Goal: Information Seeking & Learning: Find specific fact

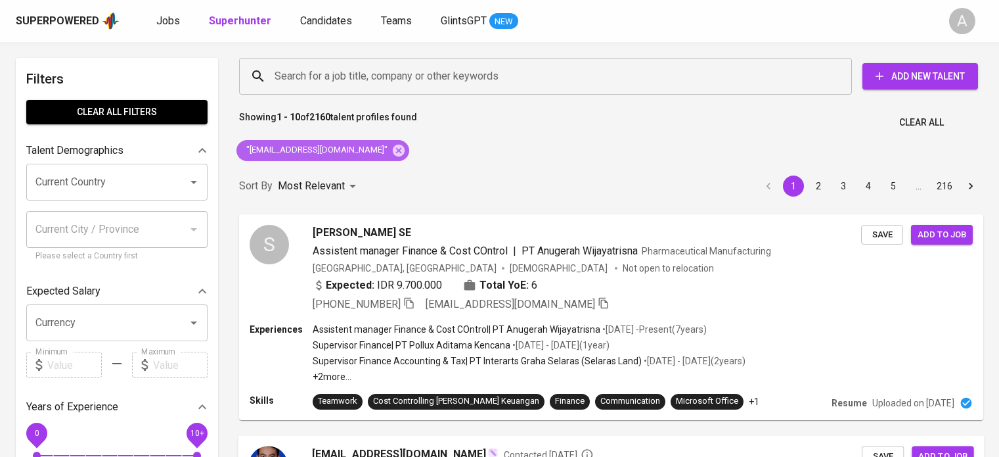
drag, startPoint x: 0, startPoint y: 0, endPoint x: 661, endPoint y: 454, distance: 801.9
click at [393, 149] on icon at bounding box center [399, 150] width 12 height 12
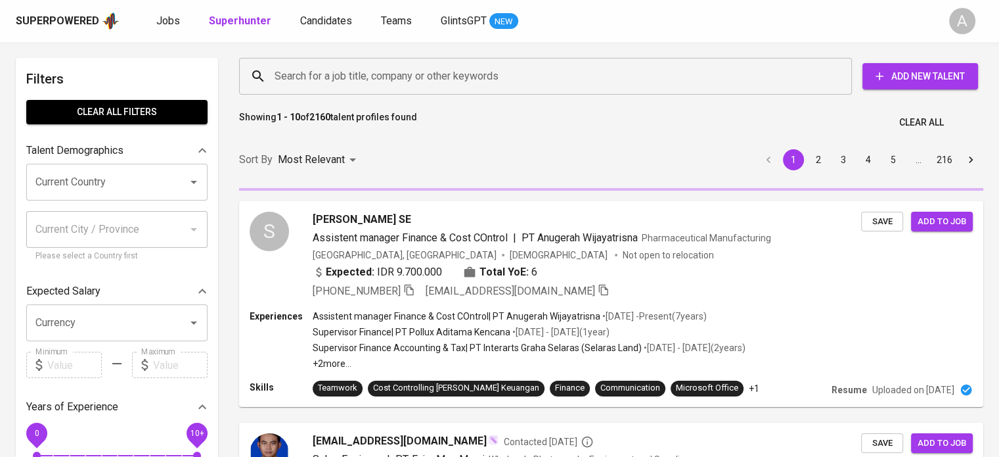
drag, startPoint x: 821, startPoint y: 108, endPoint x: 562, endPoint y: 111, distance: 258.9
click at [821, 108] on div "Showing 1 - 10 of 2160 talent profiles found Clear All" at bounding box center [611, 118] width 760 height 32
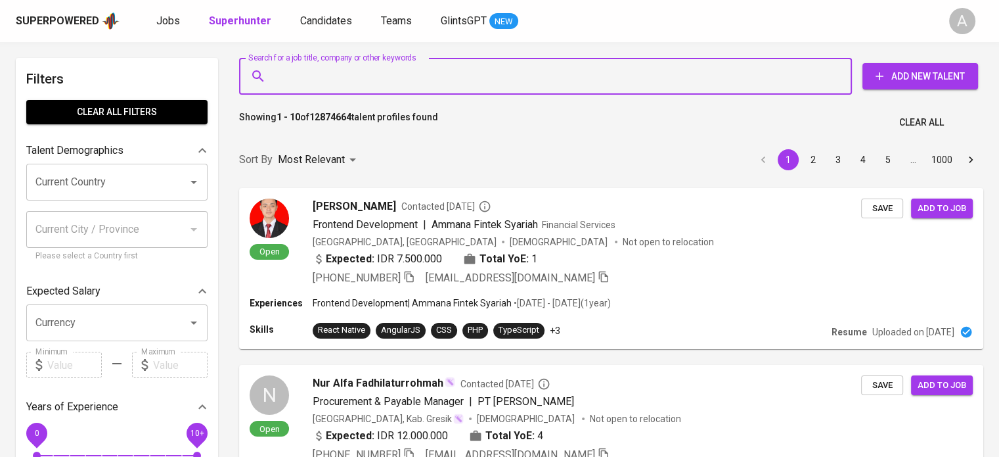
click at [785, 79] on input "Search for a job title, company or other keywords" at bounding box center [548, 76] width 555 height 25
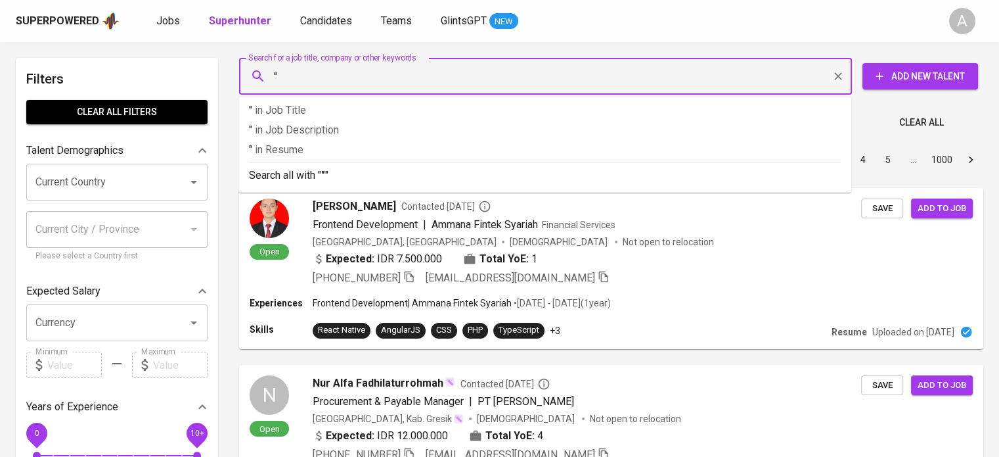
paste input "Rainy Handayani"
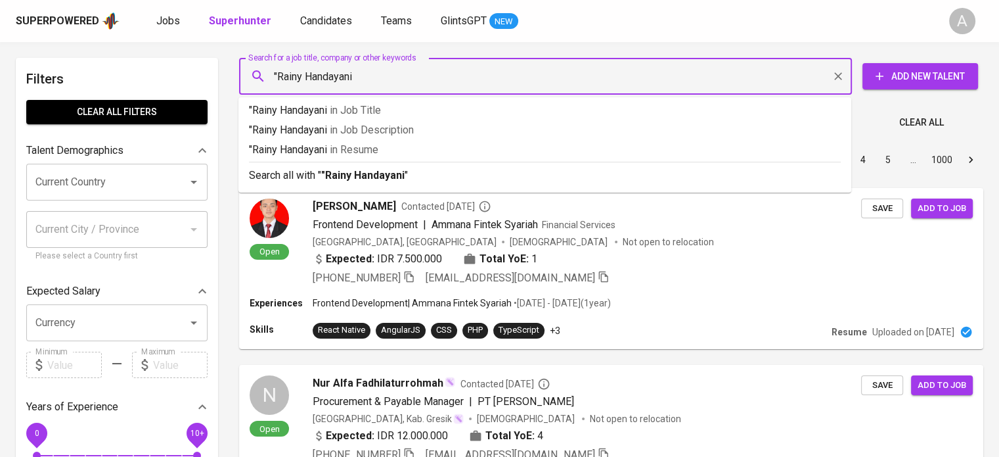
type input ""Rainy Handayani""
click at [689, 175] on p "Search all with " "Rainy Handayani" "" at bounding box center [545, 176] width 592 height 16
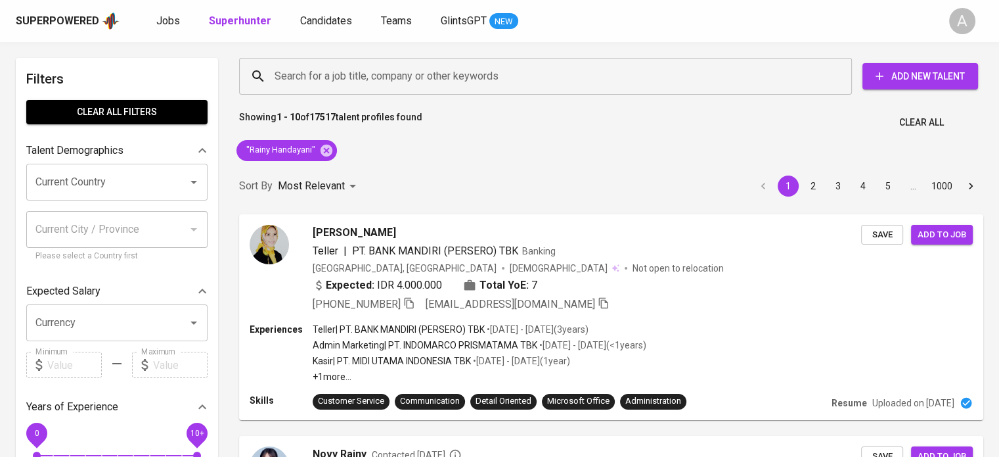
click at [819, 103] on div "Showing 1 - 10 of 17517 talent profiles found Clear All" at bounding box center [611, 118] width 760 height 32
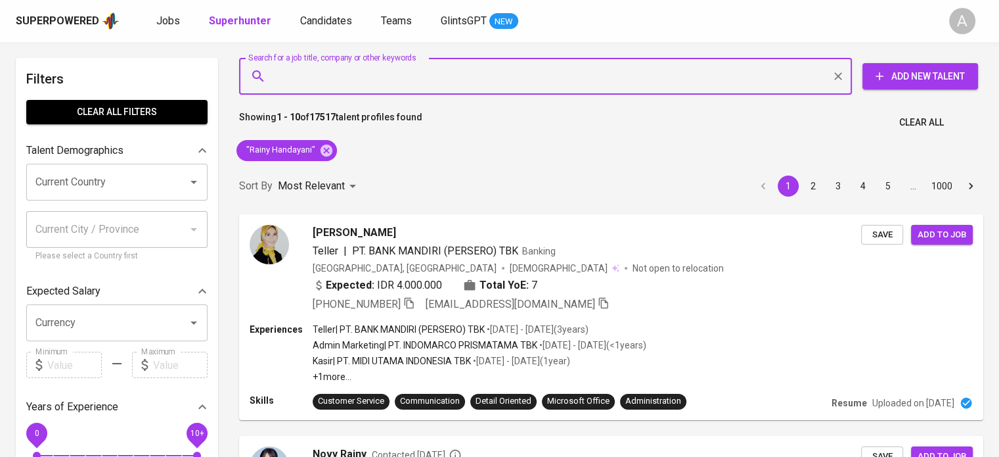
click at [489, 83] on input "Search for a job title, company or other keywords" at bounding box center [548, 76] width 555 height 25
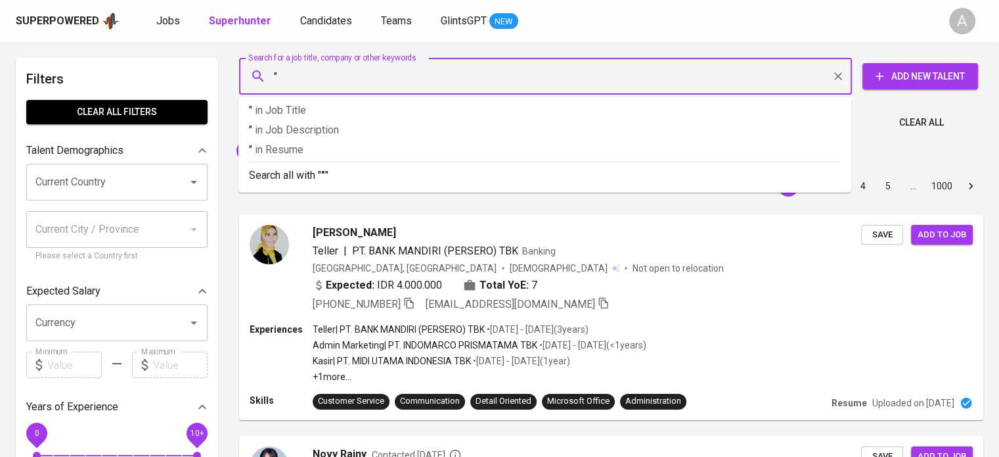
paste input "Rainy Handayani"
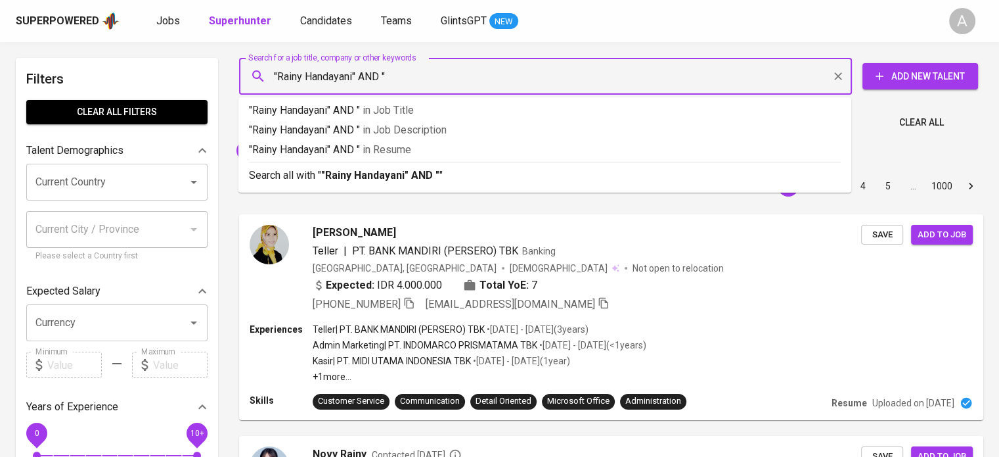
paste input "Prodata Sistem Teknologi"
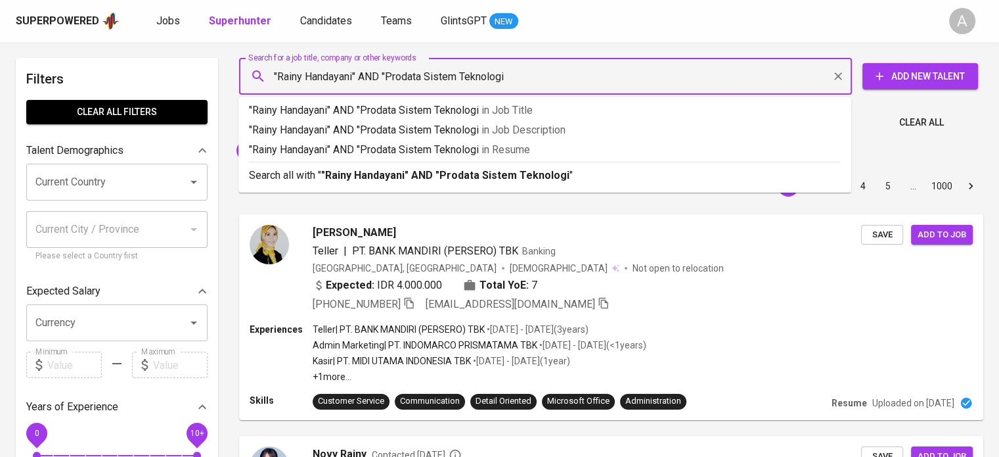
type input ""Rainy Handayani" AND "Prodata Sistem Teknologi""
click at [714, 168] on p "Search all with " "Rainy Handayani" AND "Prodata Sistem Teknologi" "" at bounding box center [545, 176] width 592 height 16
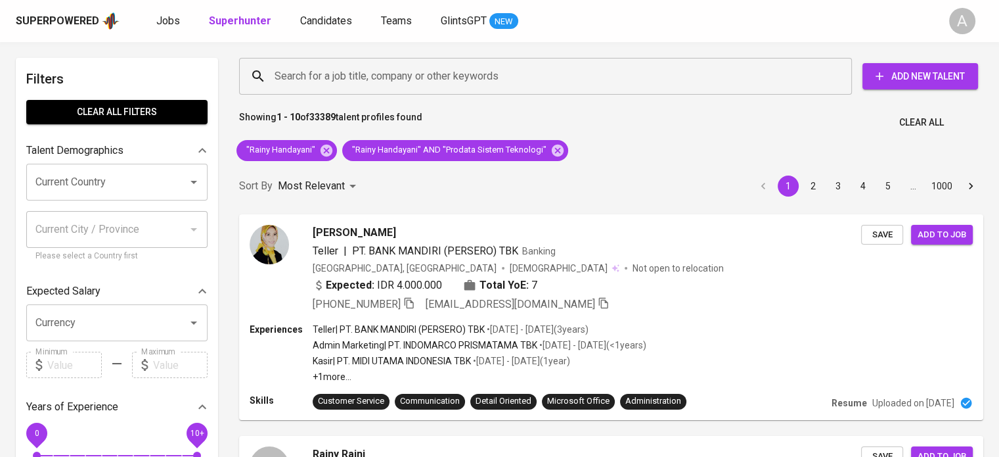
click at [325, 149] on icon at bounding box center [326, 150] width 14 height 14
click at [802, 133] on div "Showing 1 - 10 of 33389 talent profiles found Clear All" at bounding box center [611, 118] width 760 height 32
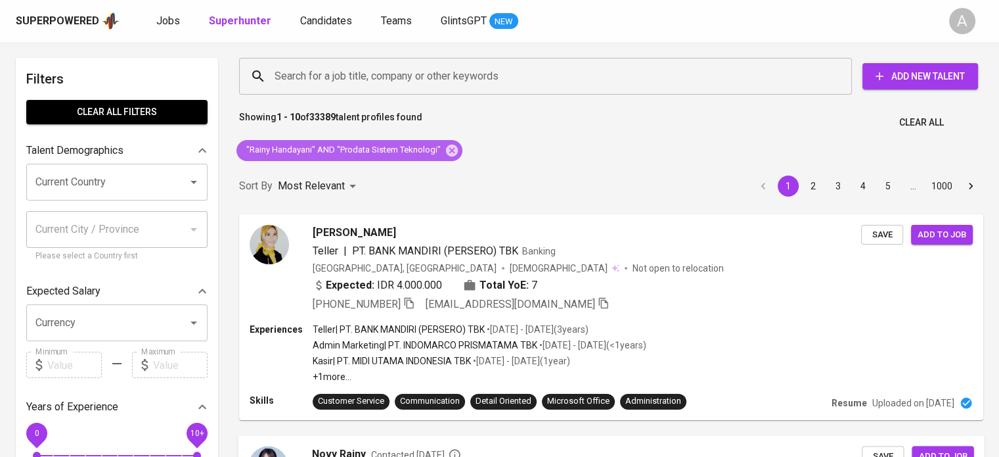
drag, startPoint x: 447, startPoint y: 148, endPoint x: 614, endPoint y: 453, distance: 347.9
click at [447, 148] on icon at bounding box center [452, 150] width 12 height 12
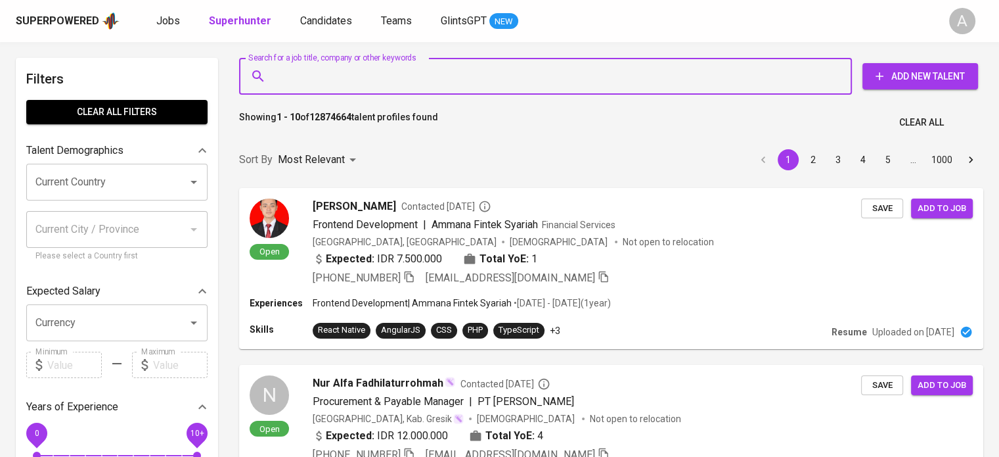
click at [804, 69] on input "Search for a job title, company or other keywords" at bounding box center [548, 76] width 555 height 25
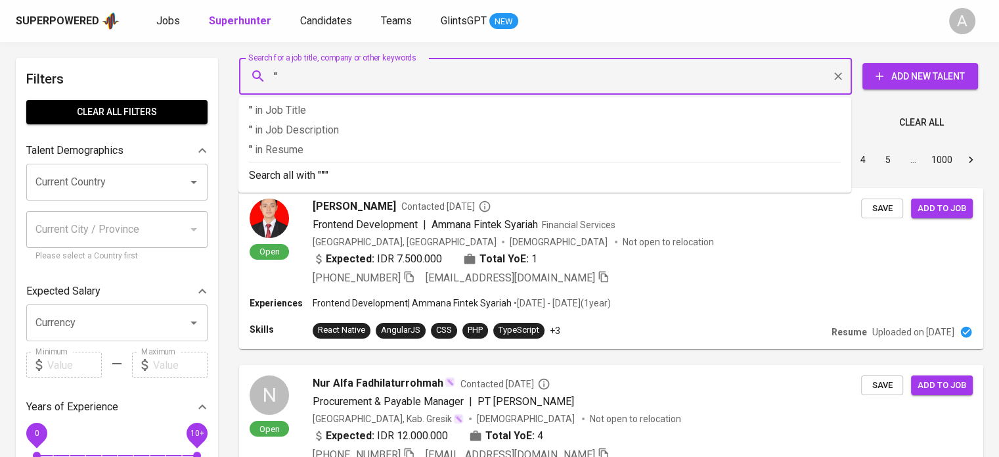
paste input "[EMAIL_ADDRESS][DOMAIN_NAME]"
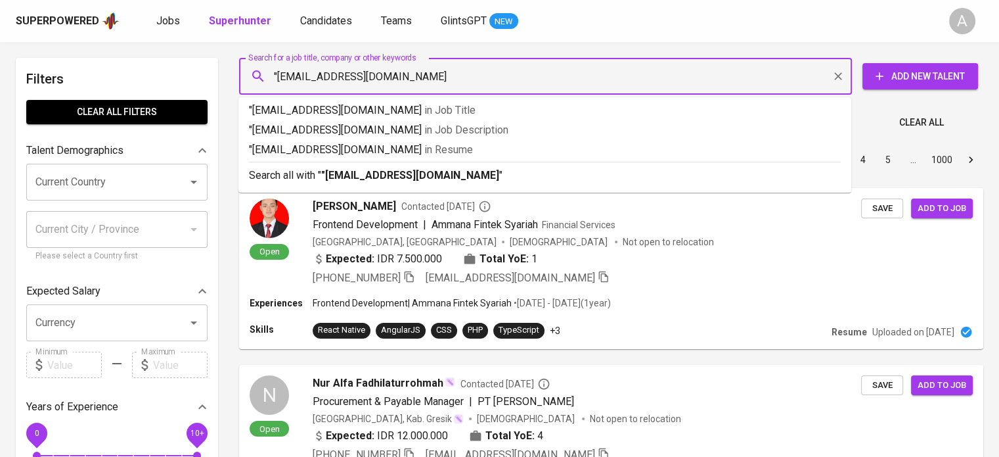
type input ""[EMAIL_ADDRESS][DOMAIN_NAME]""
click at [704, 164] on div "Search all with " "[EMAIL_ADDRESS][DOMAIN_NAME]" "" at bounding box center [545, 173] width 592 height 22
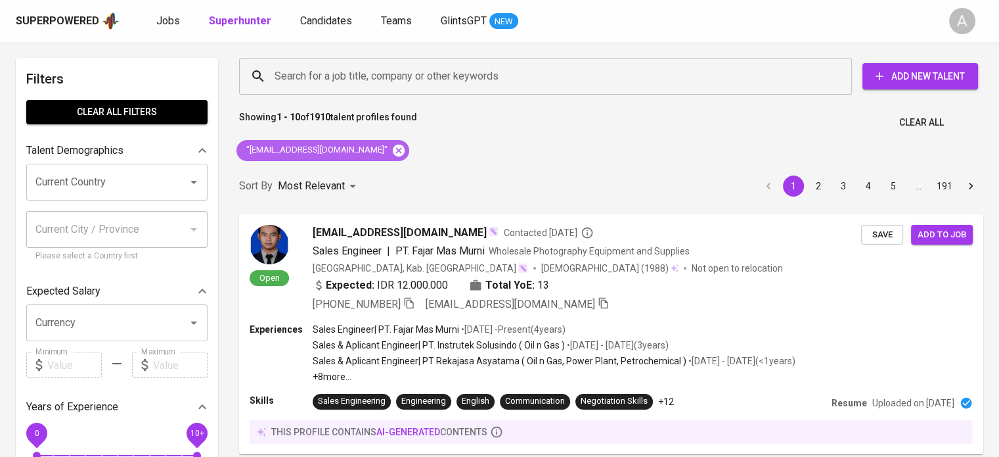
click at [393, 152] on icon at bounding box center [399, 150] width 12 height 12
click at [409, 79] on input "Search for a job title, company or other keywords" at bounding box center [548, 76] width 555 height 25
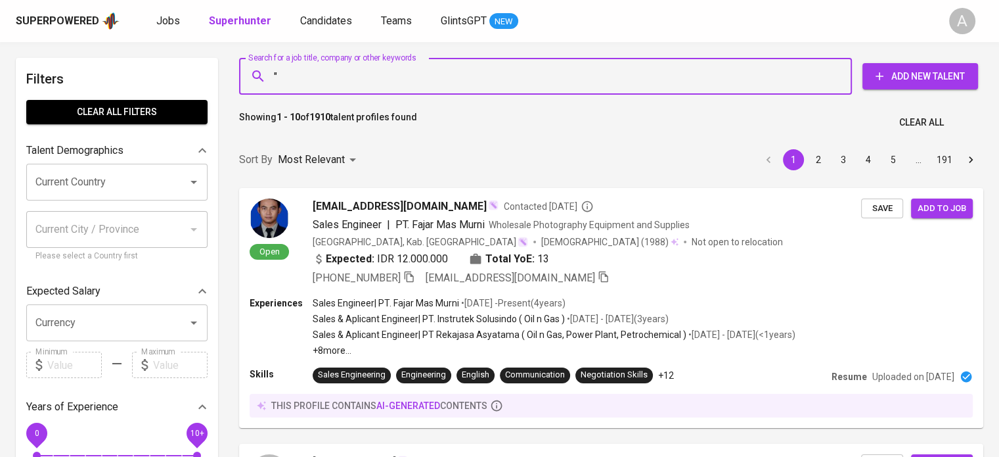
paste input "[EMAIL_ADDRESS][DOMAIN_NAME]"
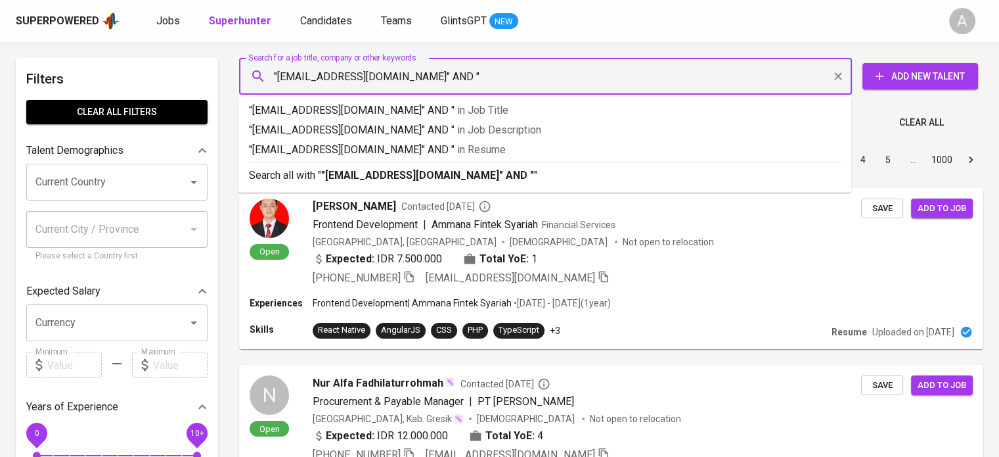
type input ""[EMAIL_ADDRESS][DOMAIN_NAME]" AND ""
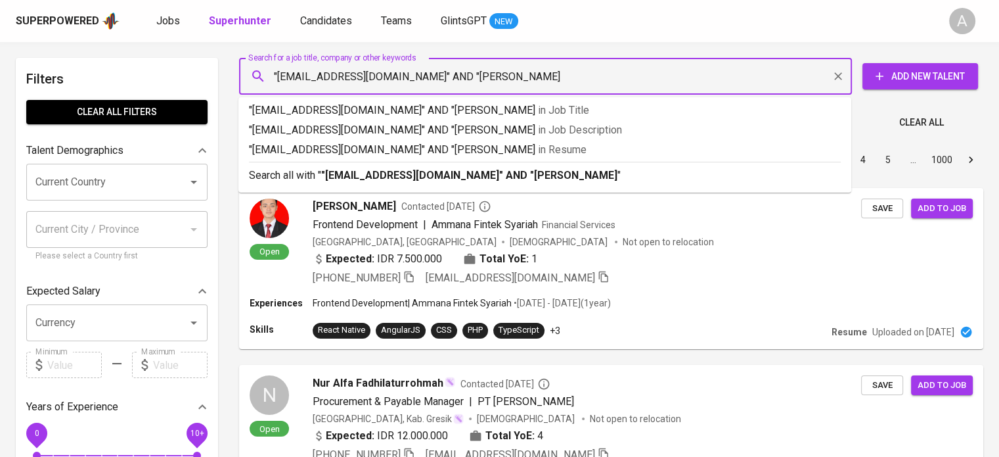
type input ""[EMAIL_ADDRESS][DOMAIN_NAME]" AND "[PERSON_NAME]""
click at [610, 173] on p "Search all with " "yulianasidharta@gmail.com" AND "Yuliana Sidharta" "" at bounding box center [545, 176] width 592 height 16
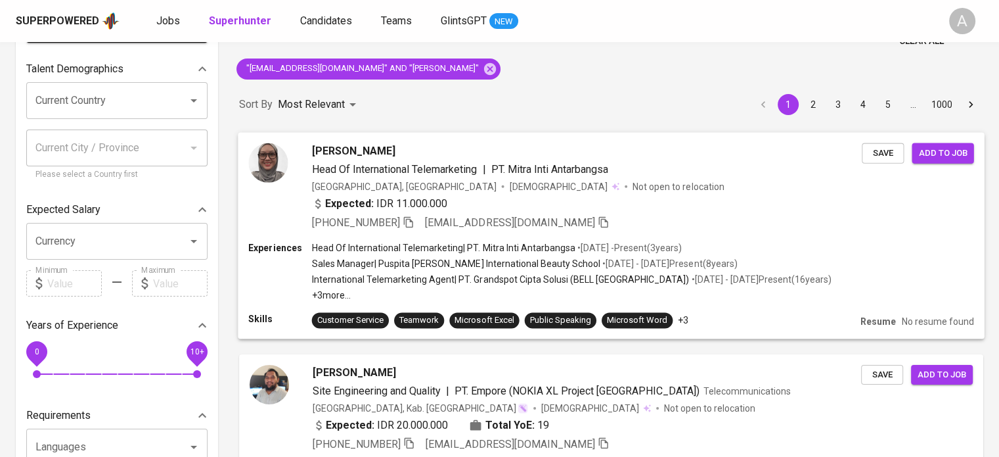
scroll to position [89, 0]
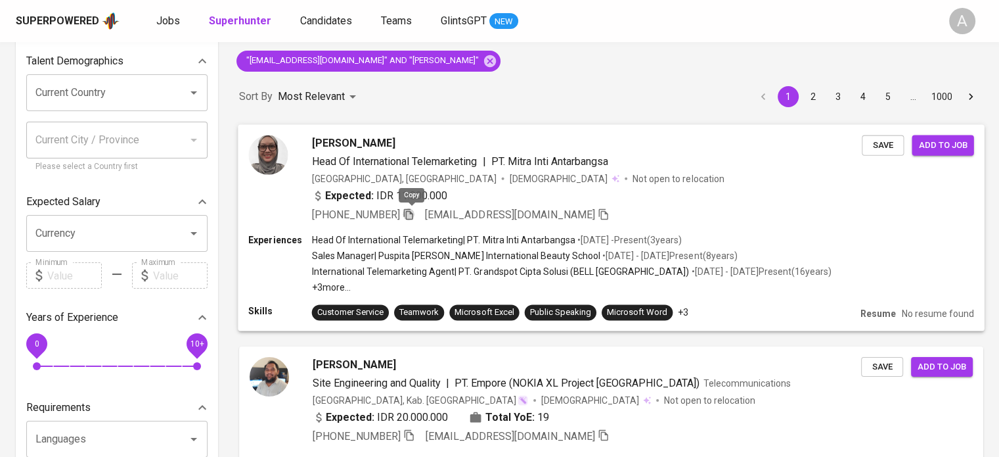
click at [410, 216] on icon "button" at bounding box center [409, 214] width 12 height 12
click at [484, 57] on icon at bounding box center [490, 61] width 12 height 12
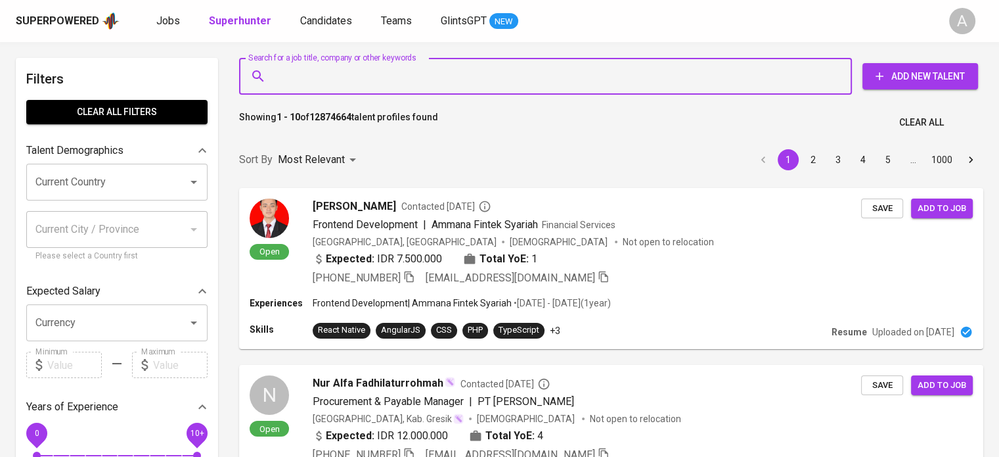
click at [393, 74] on input "Search for a job title, company or other keywords" at bounding box center [548, 76] width 555 height 25
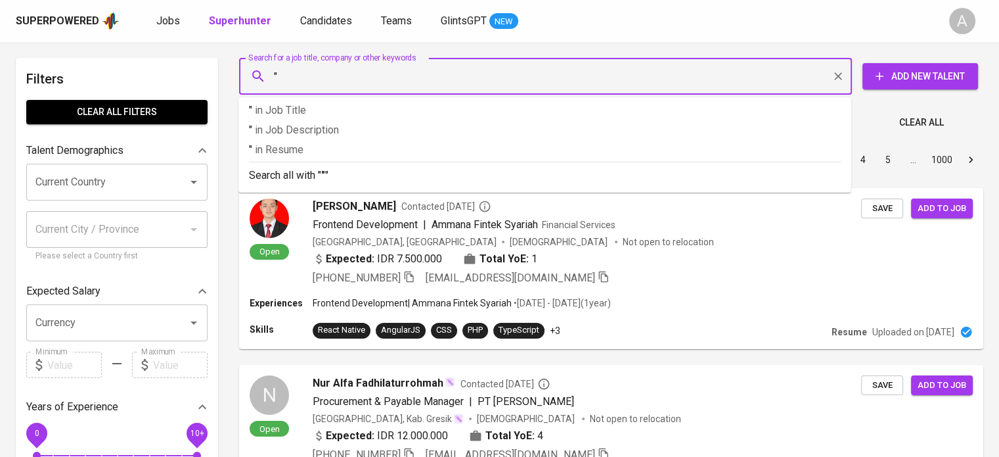
paste input "lukmanulhakimmm@gmail.com"
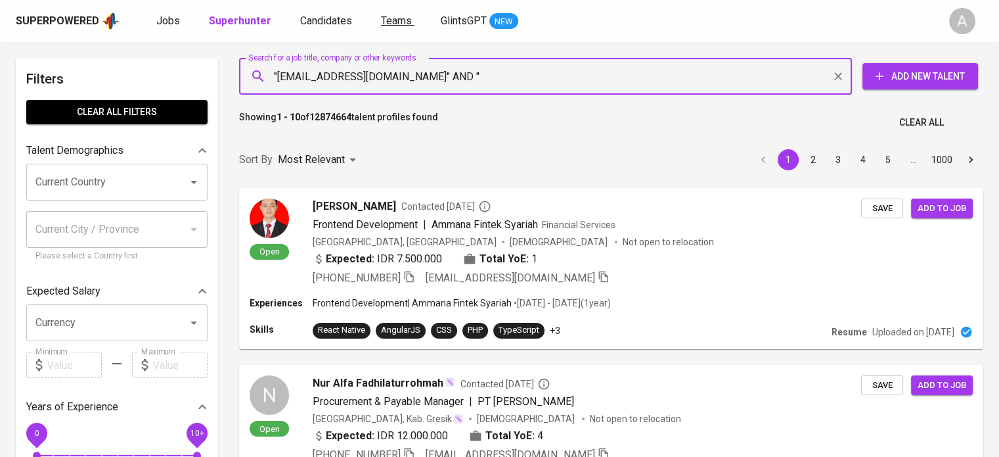
paste input "Lukmanul Hakim"
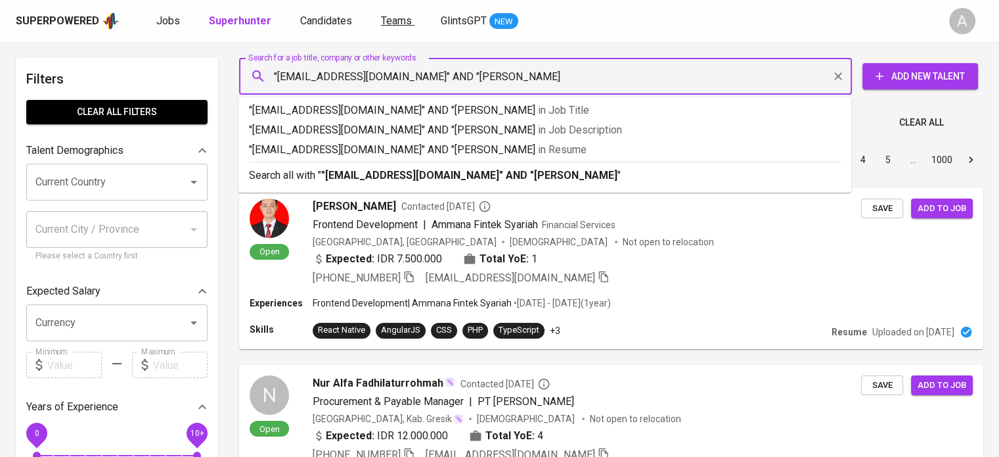
type input ""lukmanulhakimmm@gmail.com" AND "Lukmanul Hakim""
click at [507, 170] on b ""lukmanulhakimmm@gmail.com" AND "Lukmanul Hakim"" at bounding box center [471, 175] width 300 height 12
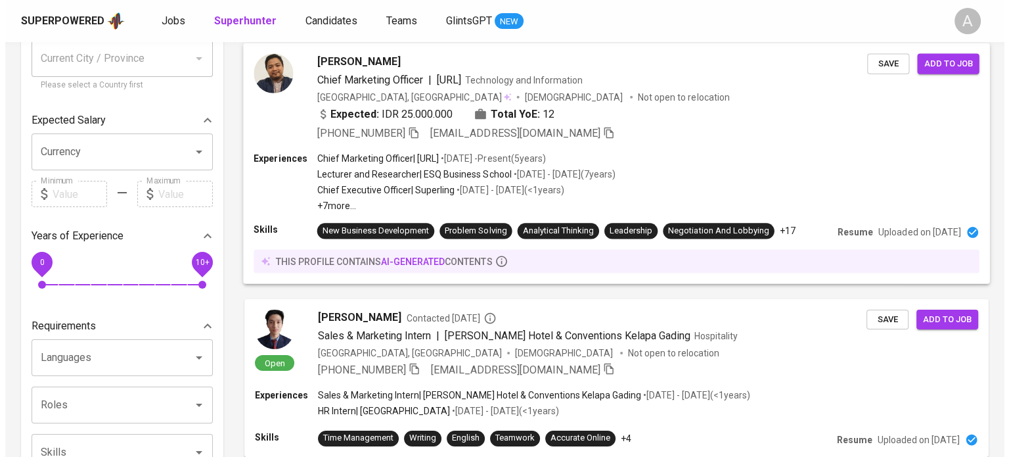
scroll to position [63, 0]
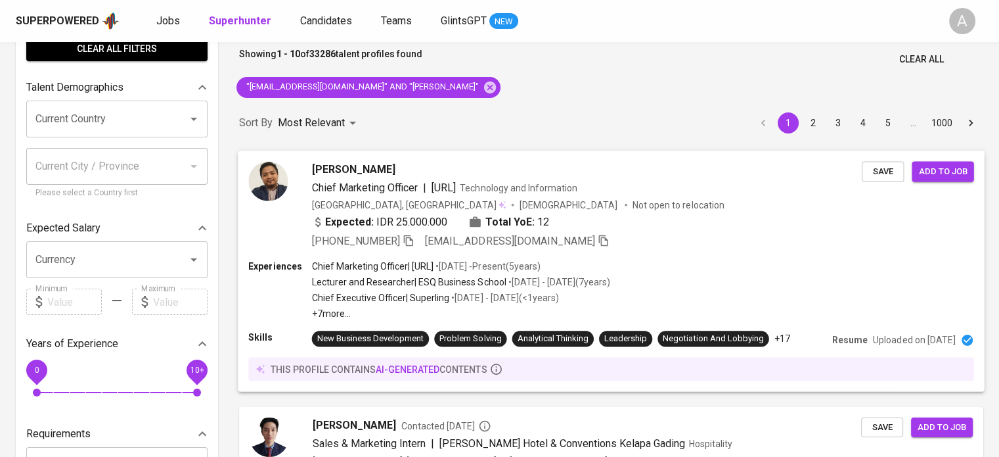
click at [672, 259] on div "Experiences Chief Marketing Officer | Azima.ai • May 2020 - Present ( 5 years )…" at bounding box center [610, 289] width 725 height 60
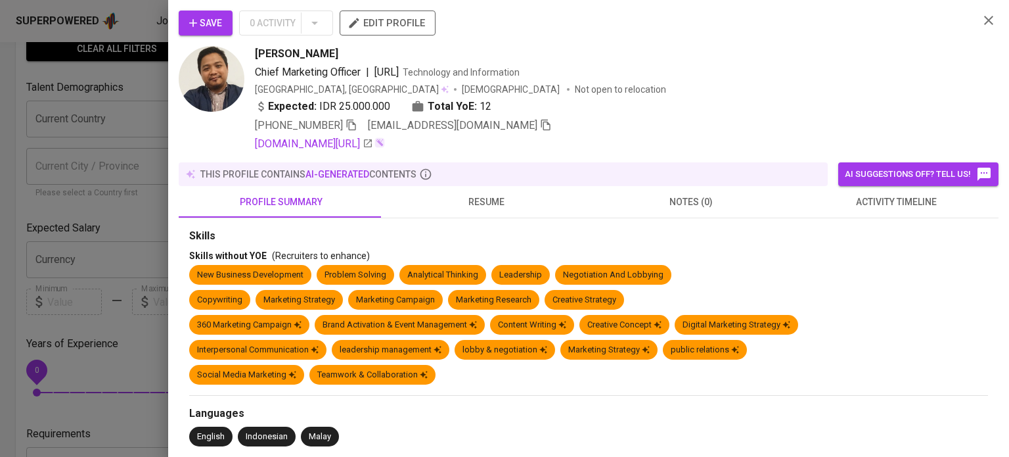
click at [799, 62] on div "Lukmanul Hakim Chief Marketing Officer | Azima.ai Technology and Information In…" at bounding box center [612, 99] width 714 height 106
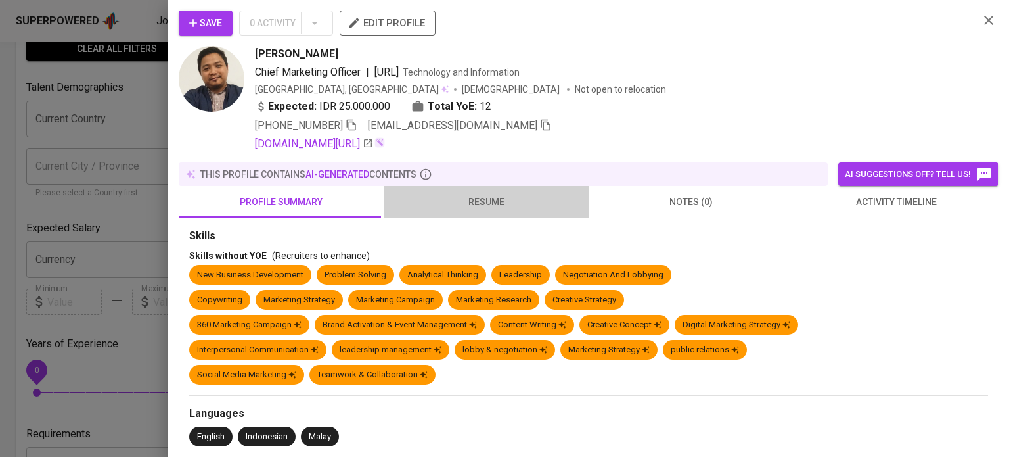
click at [492, 214] on button "resume" at bounding box center [486, 202] width 205 height 32
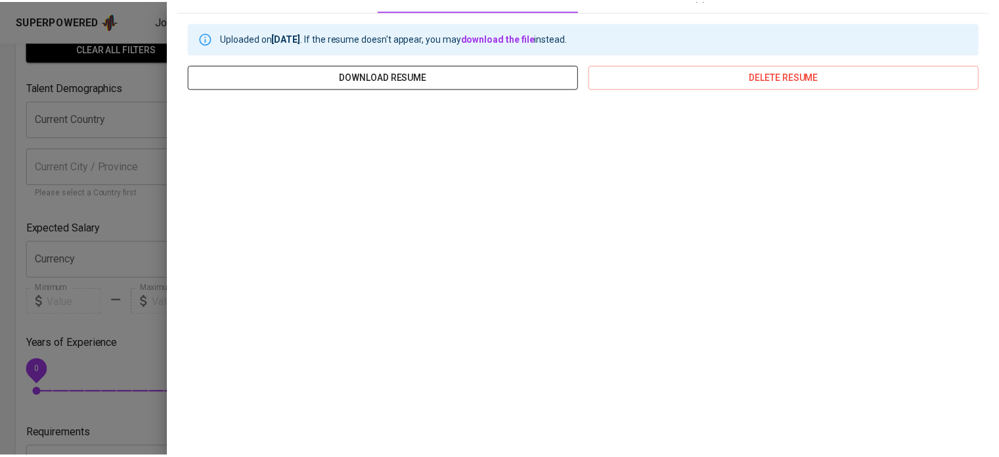
scroll to position [0, 0]
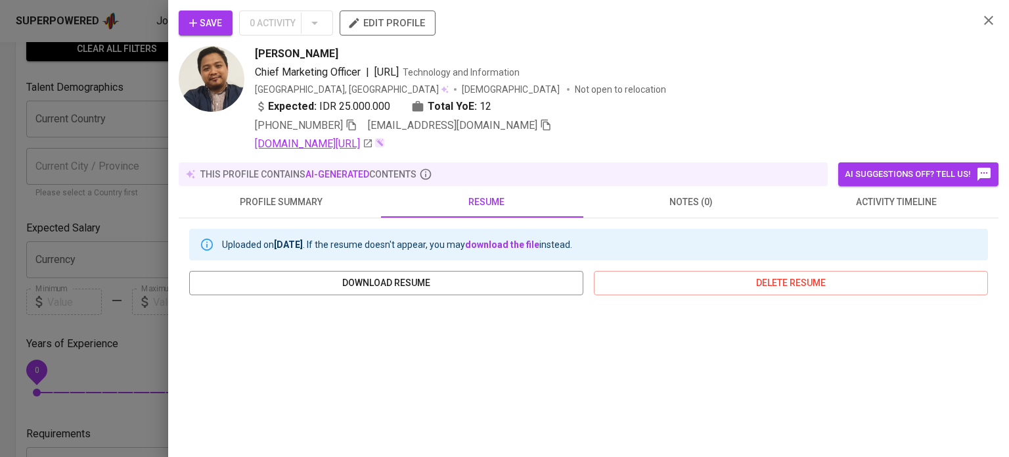
click at [365, 144] on link "linkedin.com/in/lukmanul-hakim2803" at bounding box center [314, 144] width 118 height 16
click at [174, 99] on div "Save 0 Activity edit profile Lukmanul Hakim Chief Marketing Officer | Azima.ai …" at bounding box center [588, 228] width 841 height 457
click at [157, 93] on div at bounding box center [504, 228] width 1009 height 457
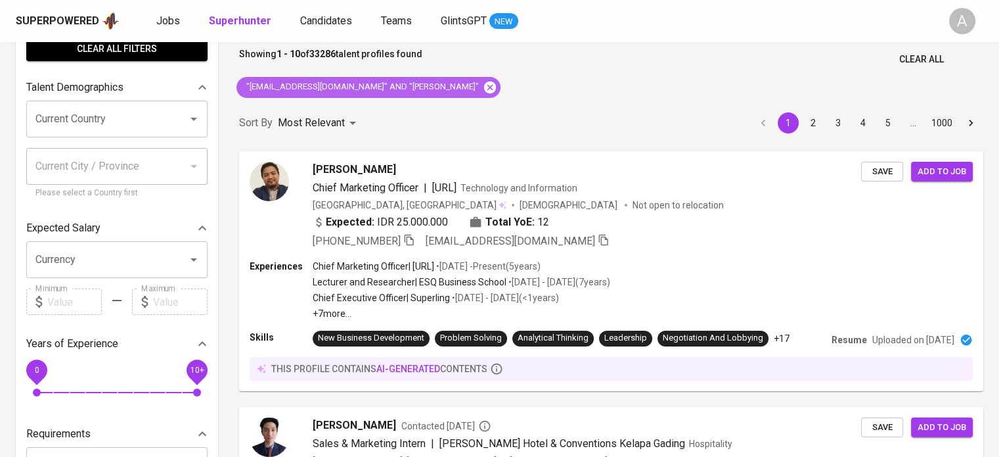
click at [484, 88] on icon at bounding box center [490, 87] width 12 height 12
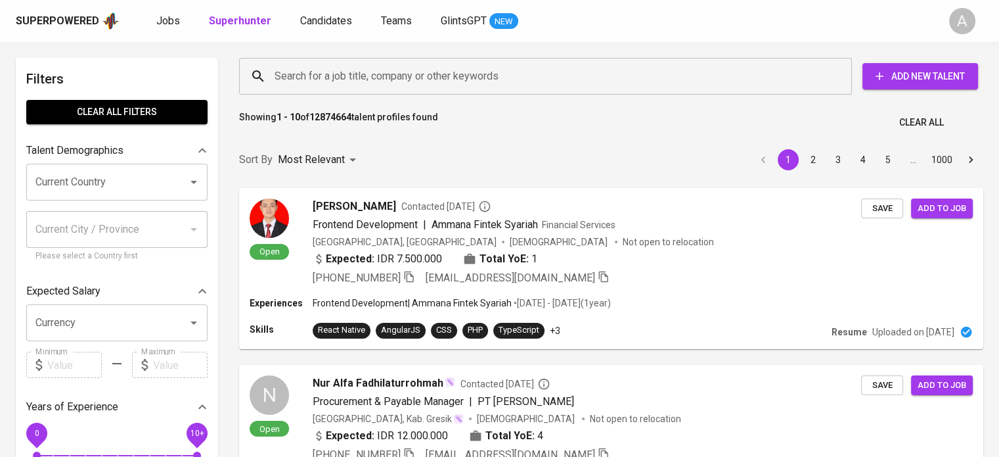
click at [823, 106] on div "Showing 1 - 10 of 12874664 talent profiles found Clear All" at bounding box center [611, 118] width 760 height 32
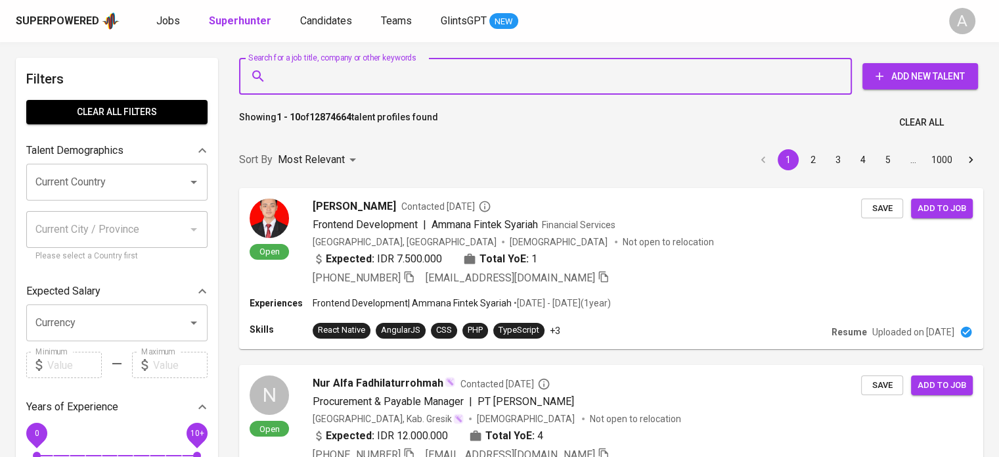
click at [704, 72] on input "Search for a job title, company or other keywords" at bounding box center [548, 76] width 555 height 25
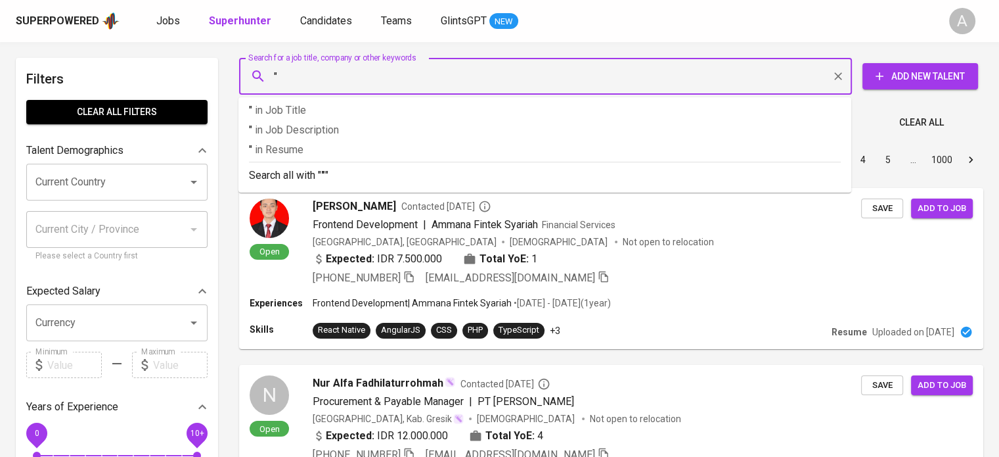
paste input "imarasha.tatiana@gmail.com"
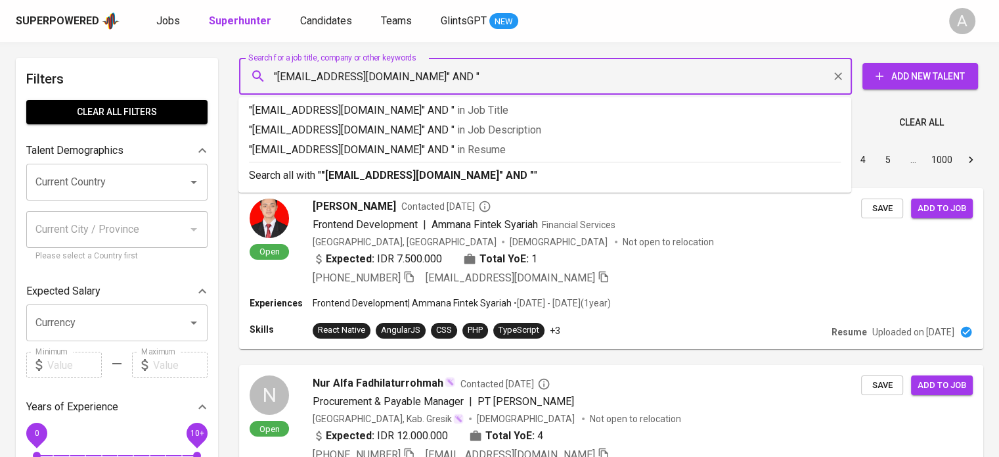
type input ""imarasha.tatiana@gmail.com" AND ""
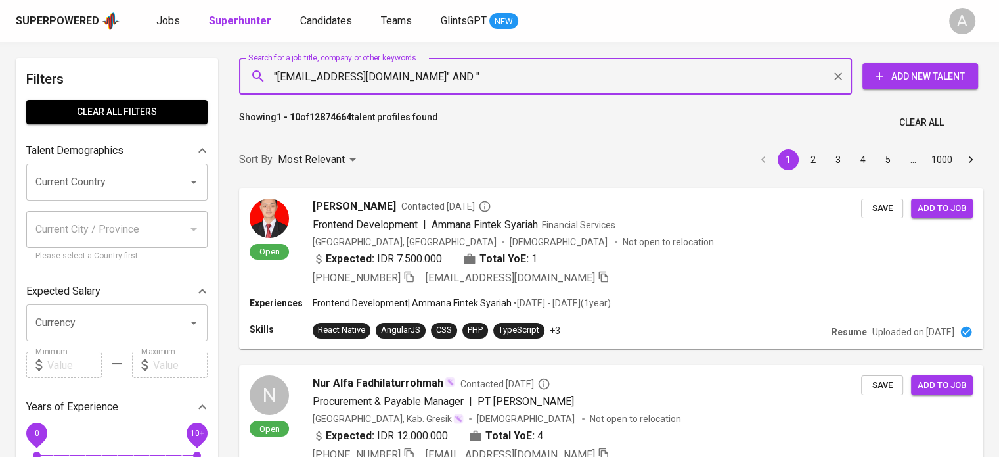
paste input "Tatiana Imarasha"
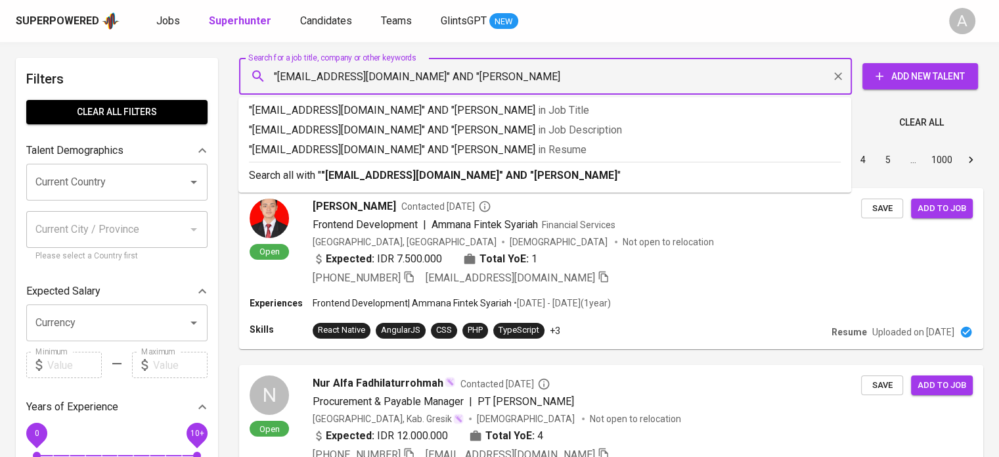
type input ""imarasha.tatiana@gmail.com" AND "Tatiana Imarasha""
click at [594, 168] on p "Search all with " "imarasha.tatiana@gmail.com" AND "Tatiana Imarasha" "" at bounding box center [545, 176] width 592 height 16
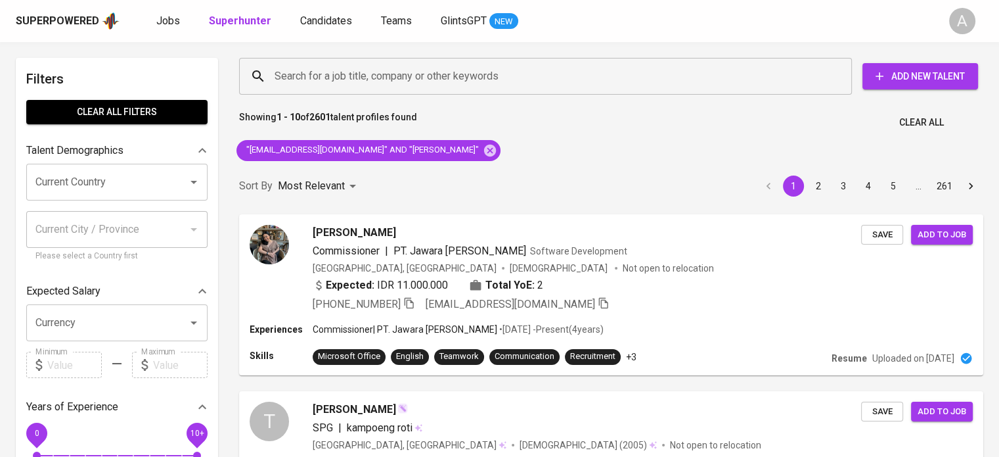
click at [825, 125] on div "Showing 1 - 10 of 2601 talent profiles found Clear All" at bounding box center [611, 118] width 760 height 32
click at [410, 304] on icon "button" at bounding box center [409, 303] width 12 height 12
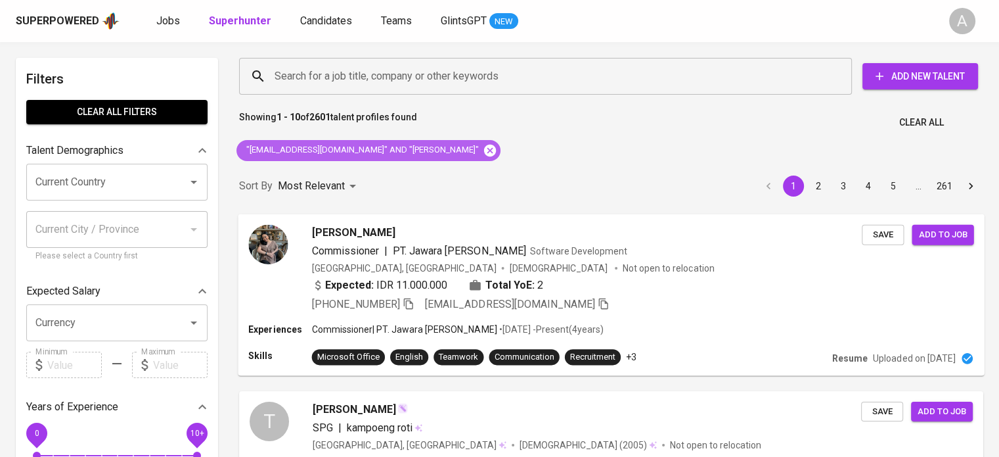
click at [483, 154] on icon at bounding box center [490, 150] width 14 height 14
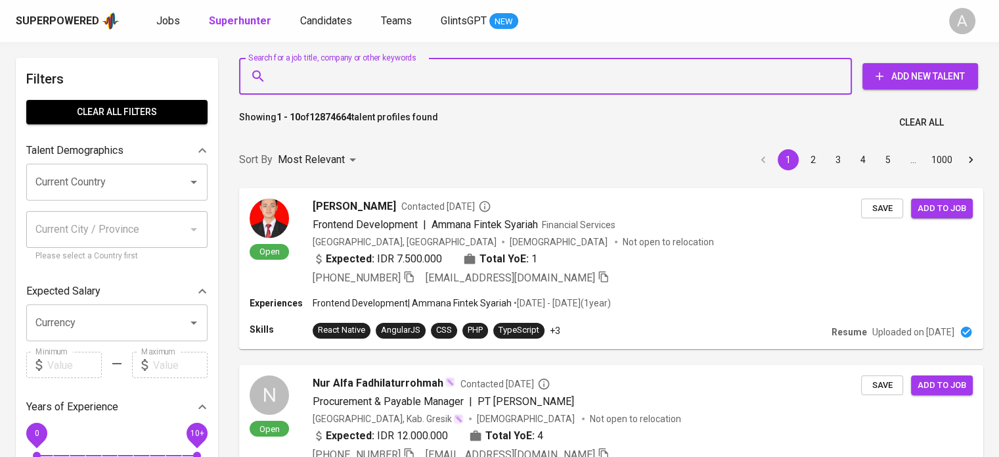
click at [770, 85] on input "Search for a job title, company or other keywords" at bounding box center [548, 76] width 555 height 25
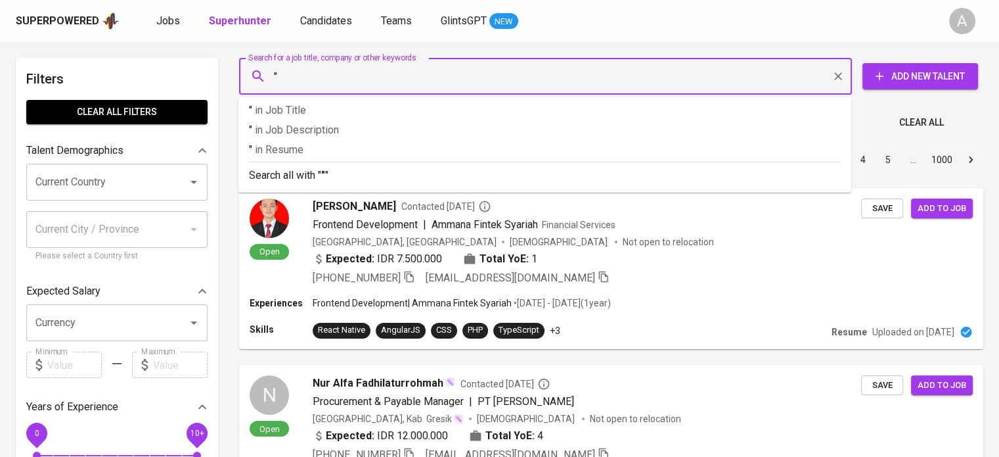
paste input "2019nuraliyah@gmail.com"
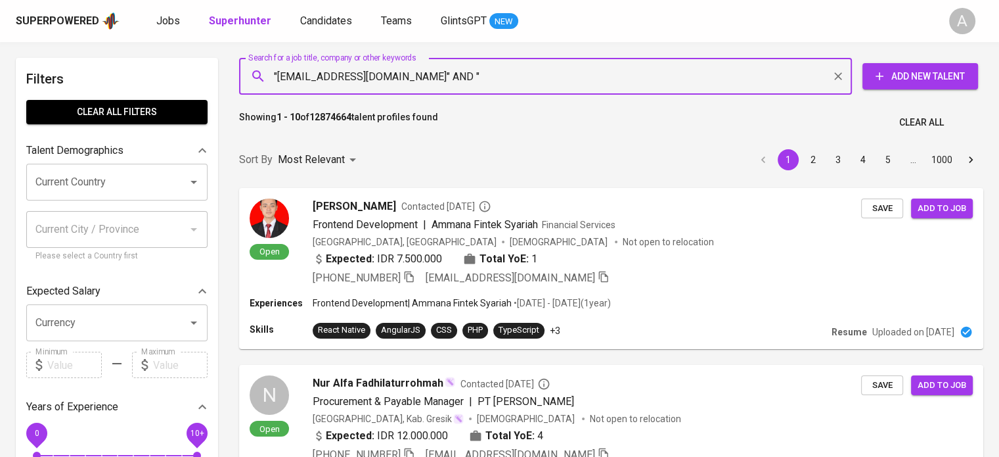
paste input "Nur Aliyah Samudra"
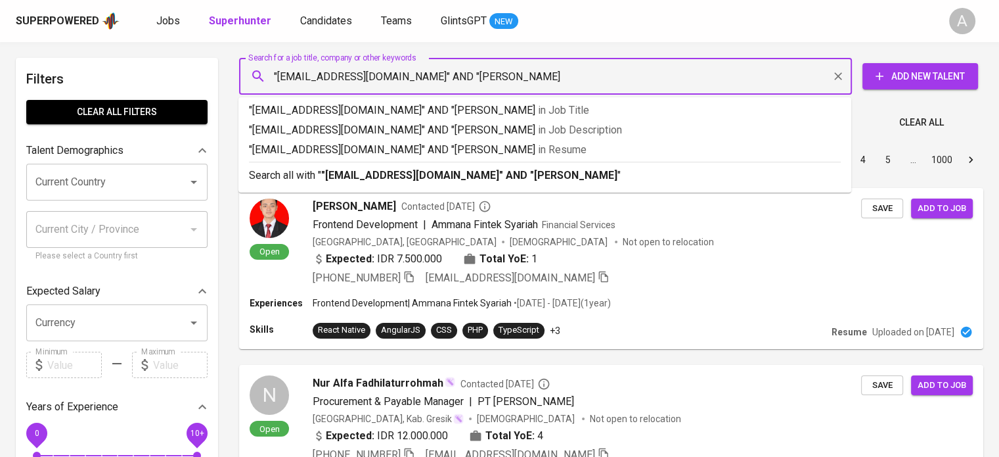
type input ""2019nuraliyah@gmail.com" AND "Nur Aliyah Samudra""
click at [501, 173] on b ""2019nuraliyah@gmail.com" AND "Nur Aliyah Samudra"" at bounding box center [471, 175] width 300 height 12
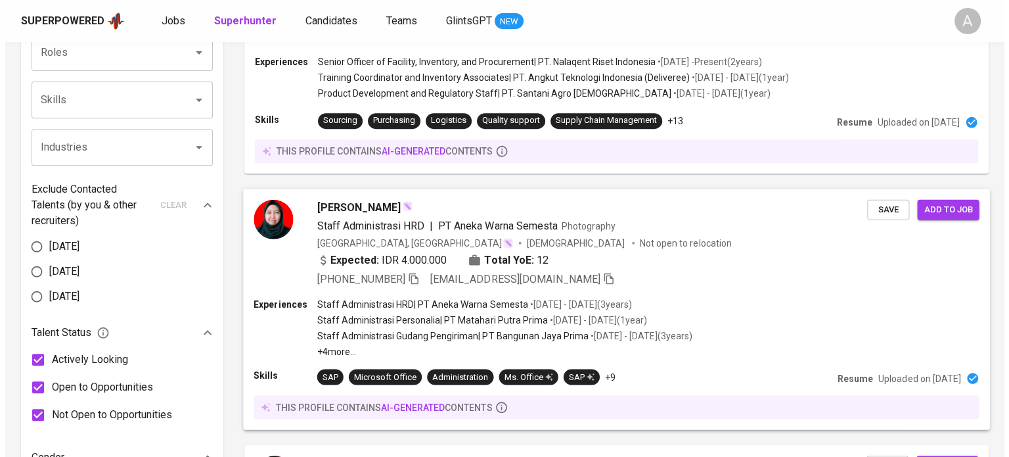
scroll to position [551, 0]
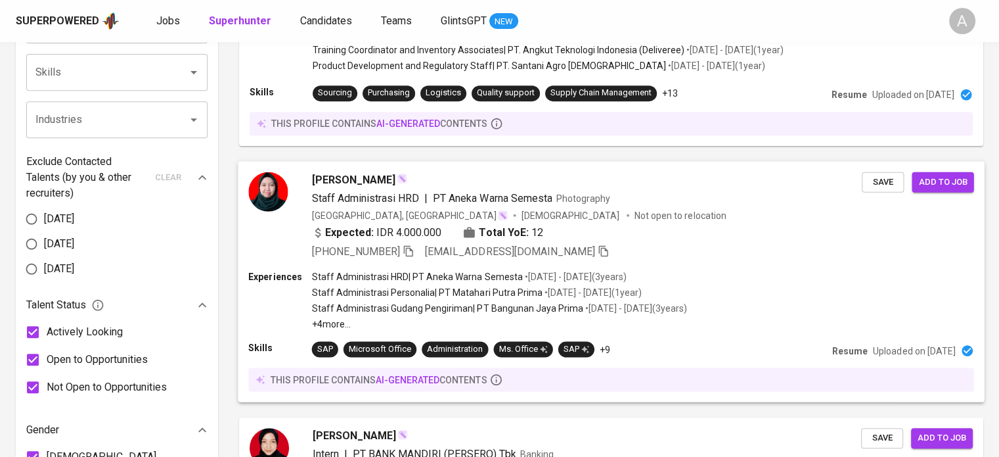
click at [622, 247] on div "+62 851-7900-0983 nalya9612@gmail.com" at bounding box center [587, 252] width 551 height 16
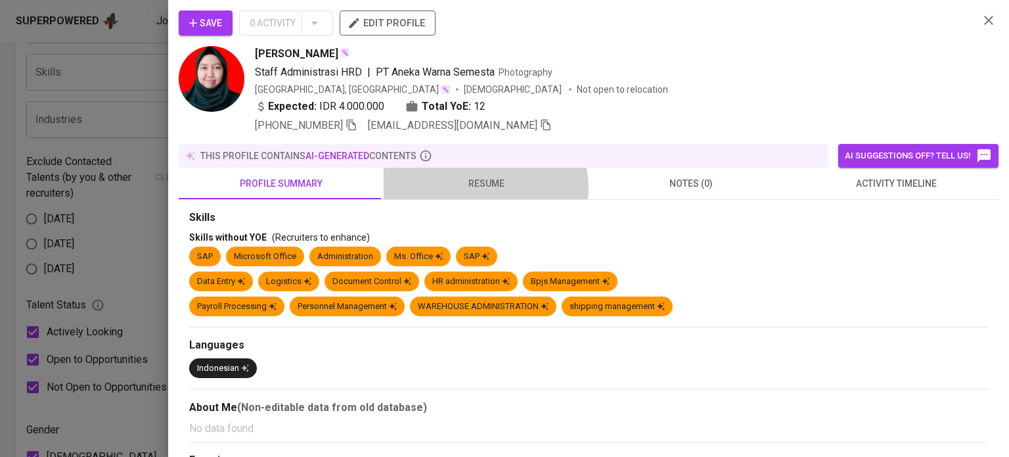
click at [482, 187] on span "resume" at bounding box center [486, 183] width 189 height 16
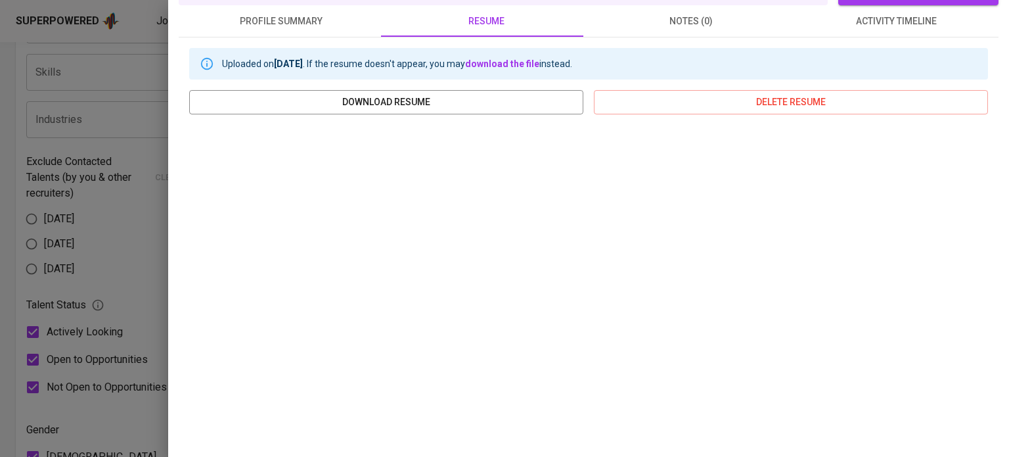
scroll to position [0, 0]
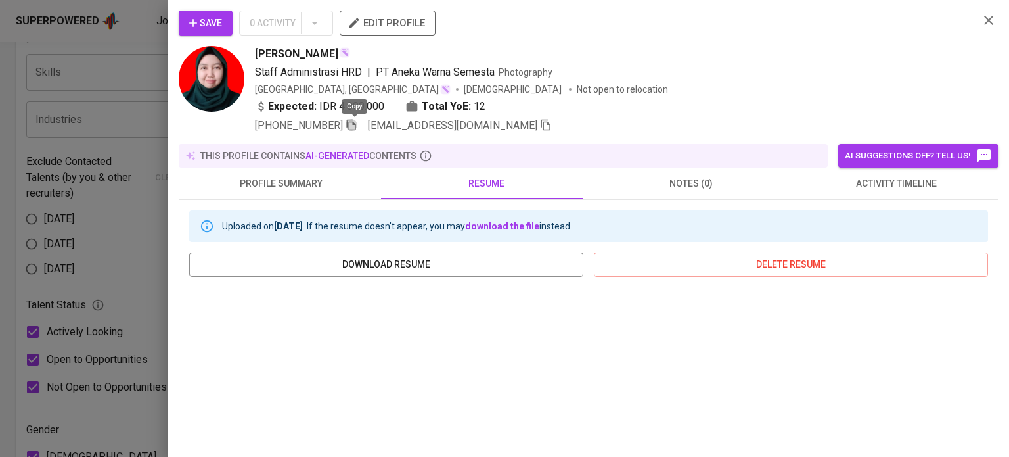
click at [352, 123] on icon "button" at bounding box center [352, 125] width 12 height 12
